Goal: Transaction & Acquisition: Purchase product/service

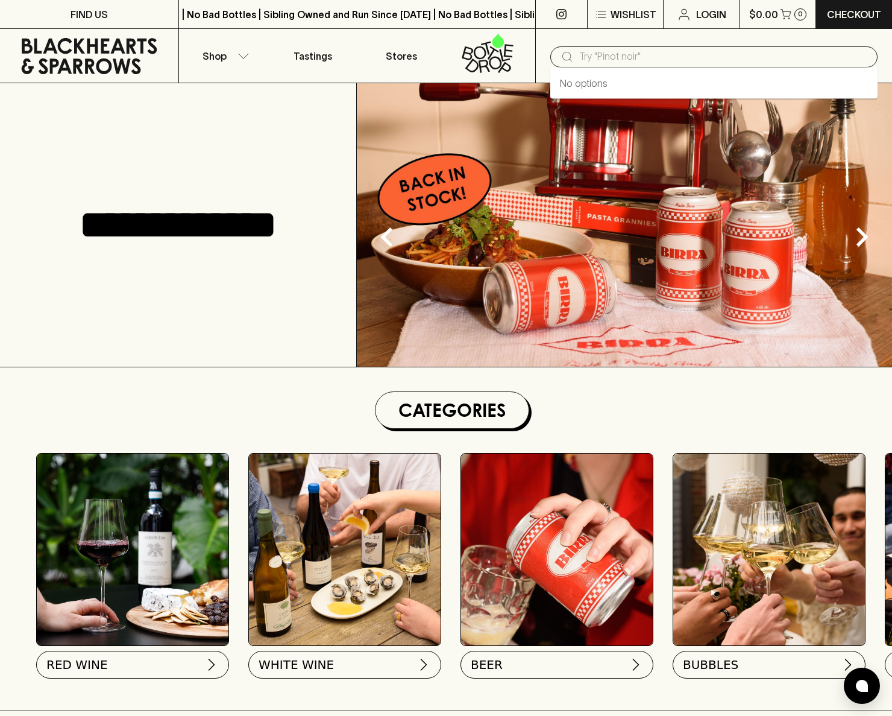
click at [661, 57] on input "text" at bounding box center [723, 56] width 289 height 19
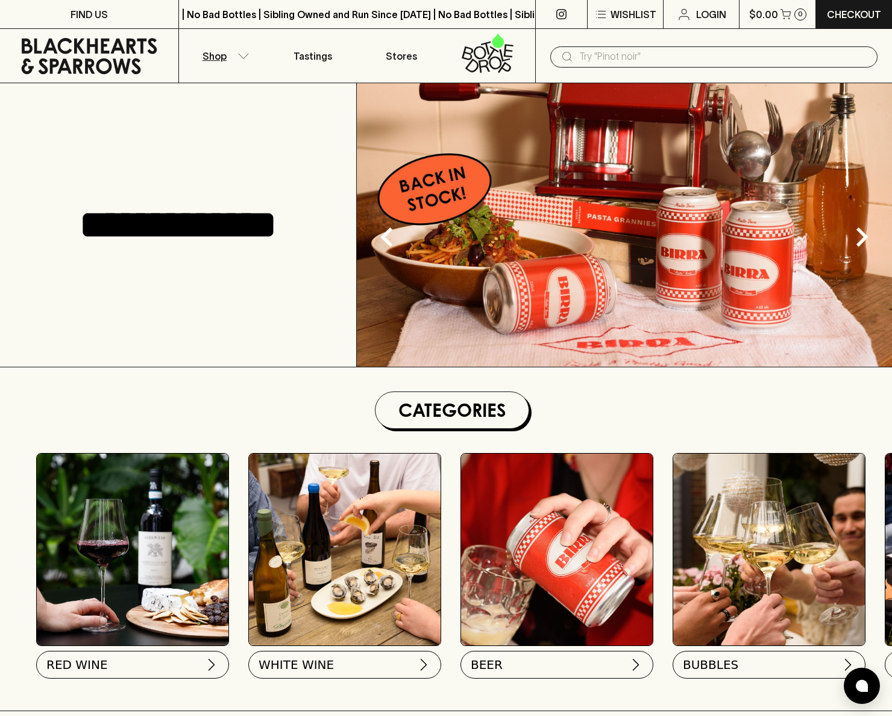
click at [227, 57] on button "Shop" at bounding box center [223, 56] width 89 height 54
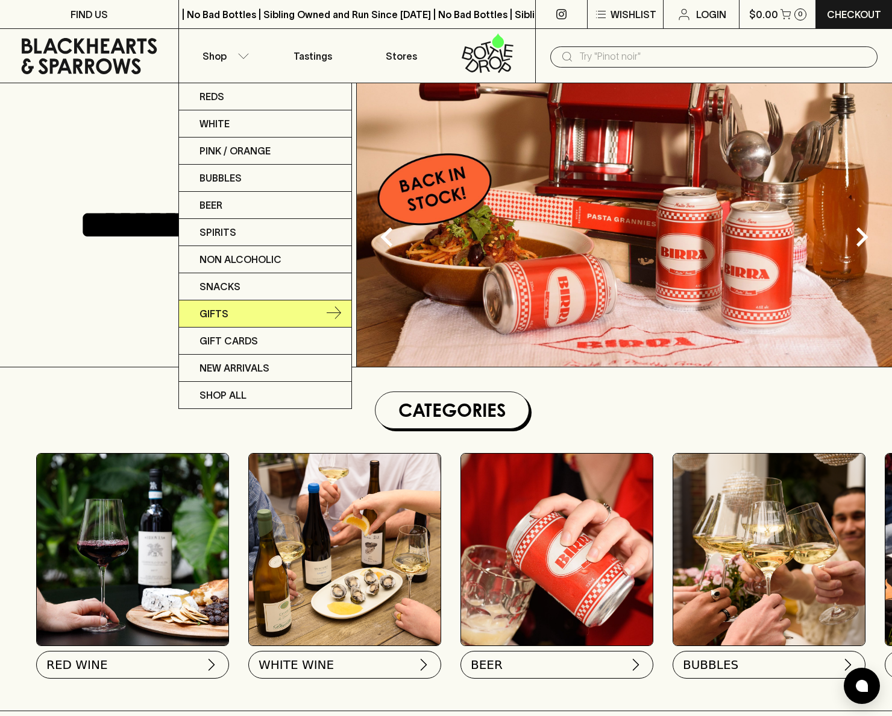
click at [239, 314] on link "Gifts" at bounding box center [265, 313] width 172 height 27
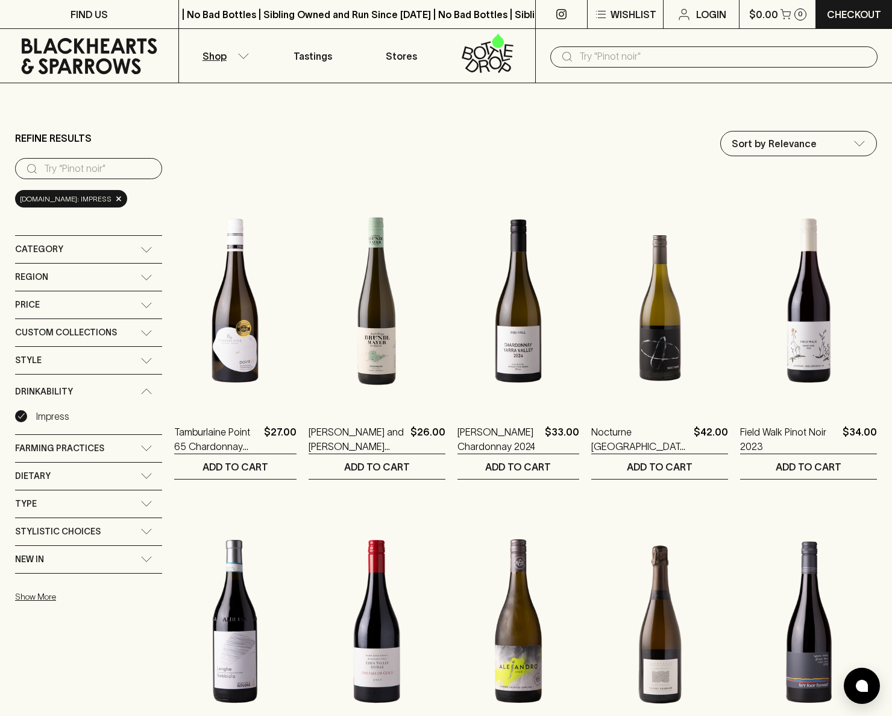
click at [85, 251] on div "Category" at bounding box center [77, 249] width 125 height 15
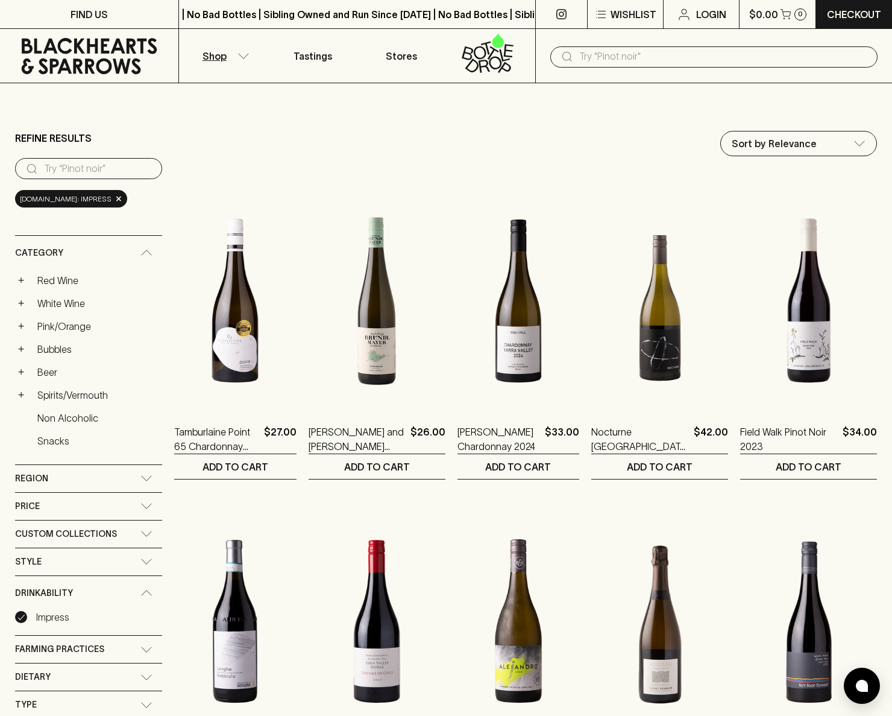
click at [633, 67] on div "​" at bounding box center [713, 56] width 327 height 21
type input "glasses"
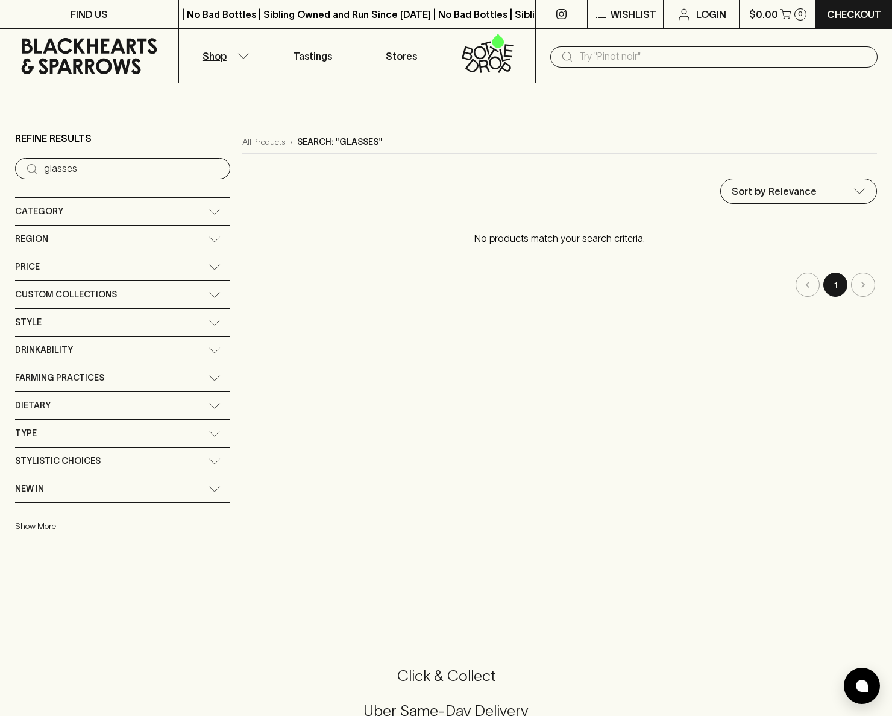
click at [209, 213] on icon at bounding box center [215, 212] width 12 height 6
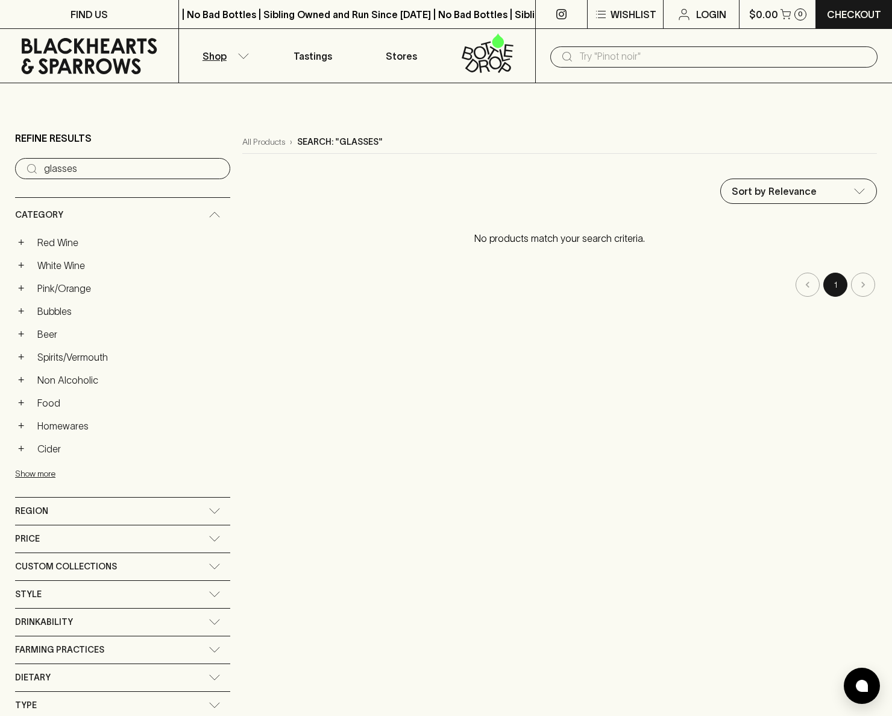
drag, startPoint x: 290, startPoint y: 335, endPoint x: 285, endPoint y: 345, distance: 11.3
click at [294, 335] on div "All Products › Search: "glasses" Sort by Relevance default ​ No products match …" at bounding box center [559, 470] width 635 height 679
click at [147, 627] on div "Drinkability" at bounding box center [122, 621] width 215 height 27
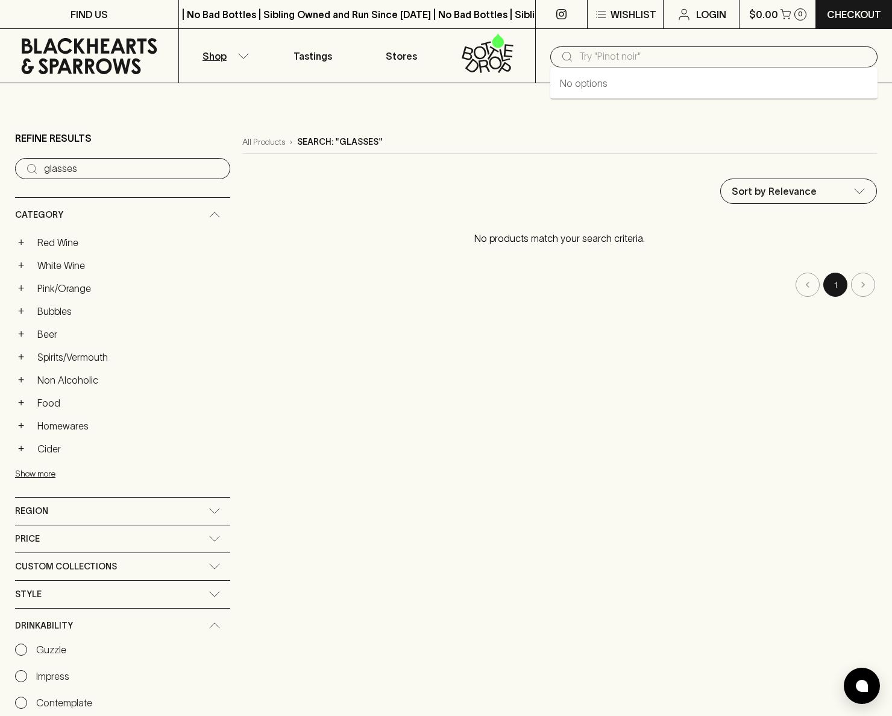
click at [613, 63] on input "text" at bounding box center [723, 56] width 289 height 19
click at [619, 90] on link "Denver & Liely Agave Glass" at bounding box center [619, 83] width 118 height 14
type input "Denver & Liely Agave Glass"
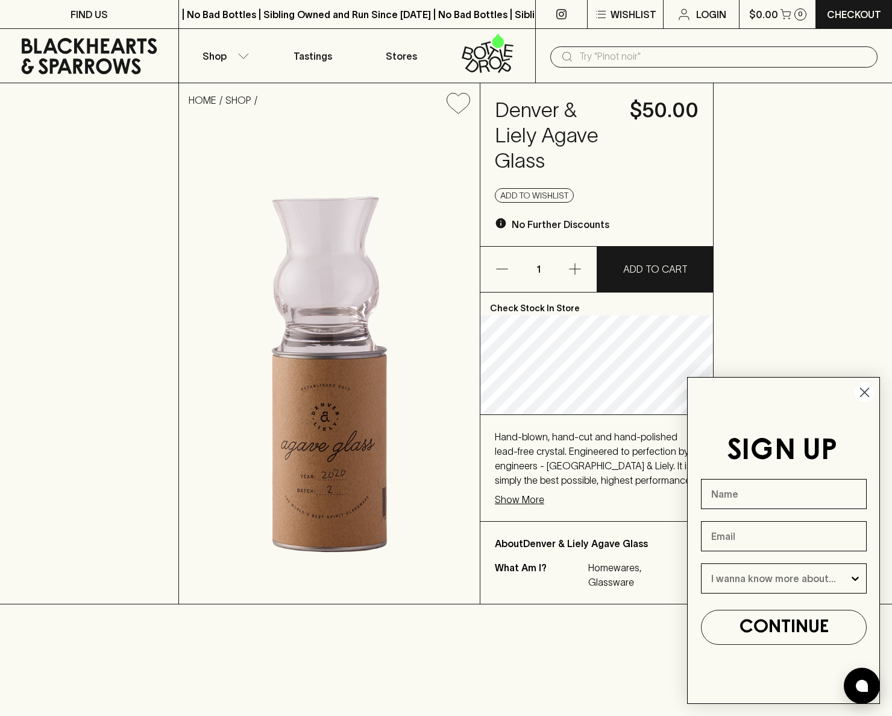
click at [522, 505] on p "Show More" at bounding box center [519, 499] width 49 height 14
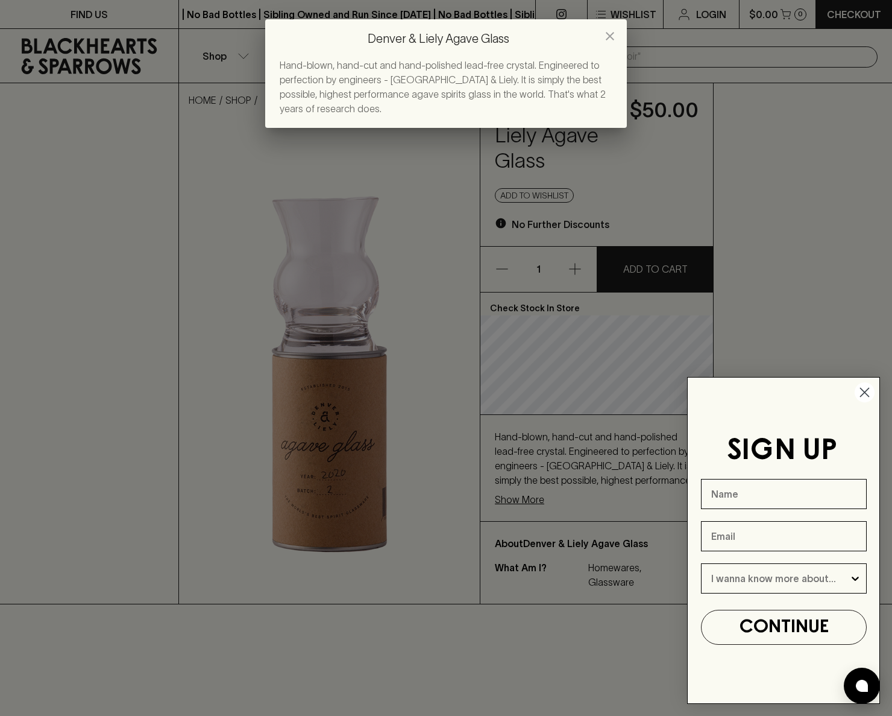
click at [618, 30] on button "close" at bounding box center [610, 36] width 24 height 24
